Goal: Task Accomplishment & Management: Use online tool/utility

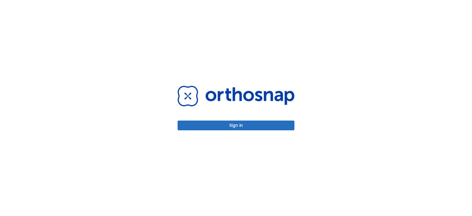
click at [239, 128] on button "Sign in" at bounding box center [236, 125] width 117 height 10
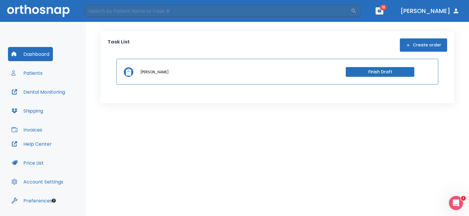
click at [156, 3] on header "​ 18 [PERSON_NAME]" at bounding box center [234, 11] width 469 height 22
click at [156, 7] on input "search" at bounding box center [217, 11] width 266 height 12
type input "[PERSON_NAME]"
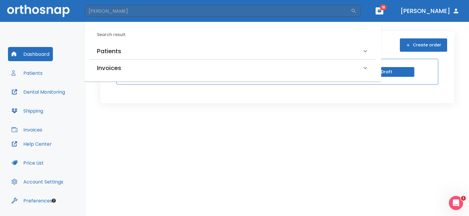
click at [103, 53] on h6 "Patients" at bounding box center [109, 50] width 24 height 9
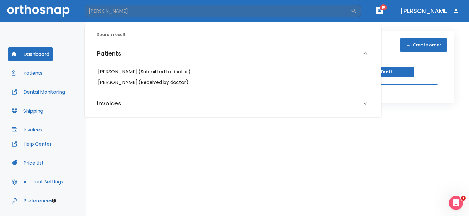
click at [113, 80] on h6 "[PERSON_NAME] (Received by doctor)" at bounding box center [232, 82] width 269 height 8
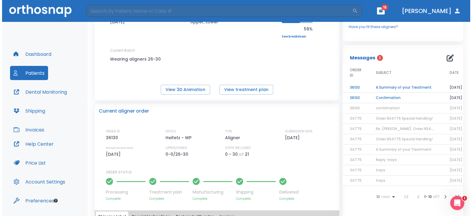
scroll to position [59, 0]
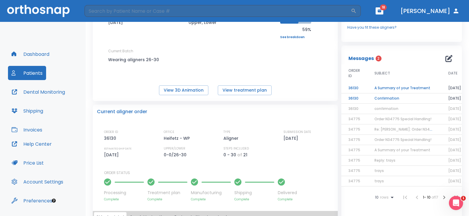
click at [400, 88] on td "A Summary of your Treatment" at bounding box center [404, 88] width 74 height 10
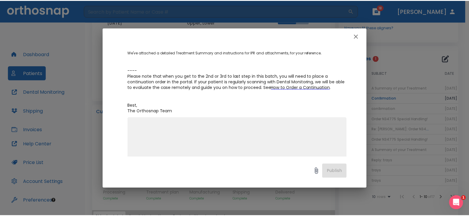
scroll to position [118, 0]
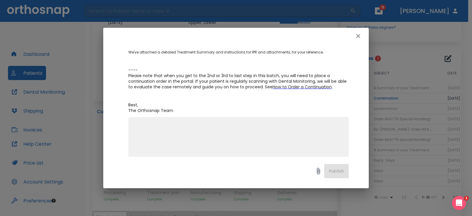
click at [358, 37] on icon "button" at bounding box center [358, 36] width 4 height 4
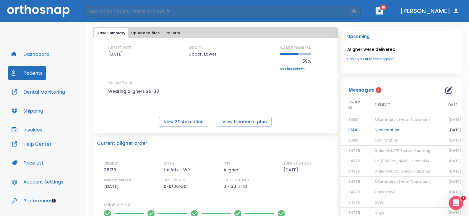
scroll to position [0, 0]
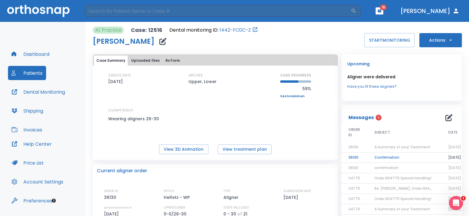
click at [56, 93] on button "Dental Monitoring" at bounding box center [38, 92] width 61 height 14
click at [360, 87] on link "Have you fit these aligners?" at bounding box center [401, 86] width 109 height 5
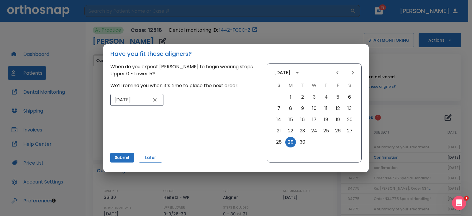
click at [153, 157] on button "Later" at bounding box center [151, 158] width 24 height 10
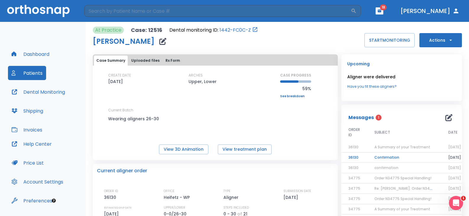
click at [380, 157] on td "Confirmation" at bounding box center [404, 157] width 74 height 10
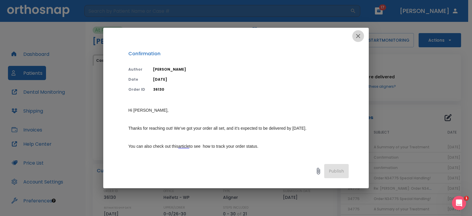
click at [360, 36] on icon "button" at bounding box center [358, 35] width 7 height 7
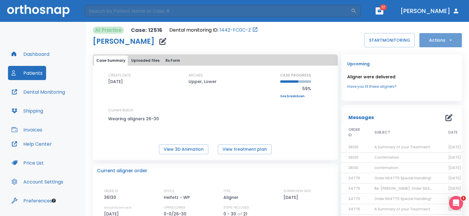
click at [428, 39] on button "Actions" at bounding box center [440, 40] width 43 height 14
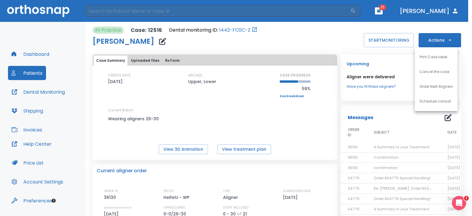
click at [435, 89] on p "Order Next Aligners" at bounding box center [436, 86] width 33 height 5
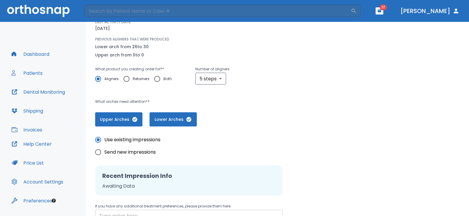
scroll to position [30, 0]
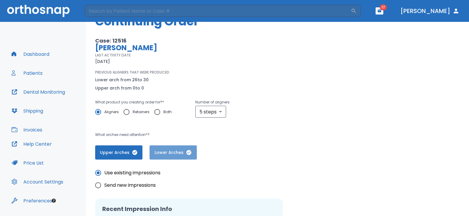
click at [181, 154] on span "Lower Arches" at bounding box center [172, 152] width 35 height 6
click at [181, 154] on span "Lower Arches" at bounding box center [173, 152] width 35 height 6
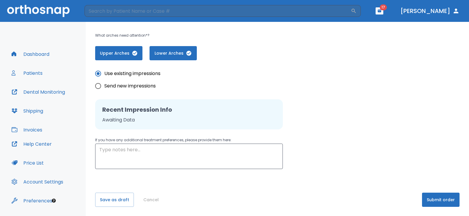
scroll to position [129, 0]
click at [442, 199] on button "Submit order" at bounding box center [441, 199] width 38 height 14
